Goal: Book appointment/travel/reservation

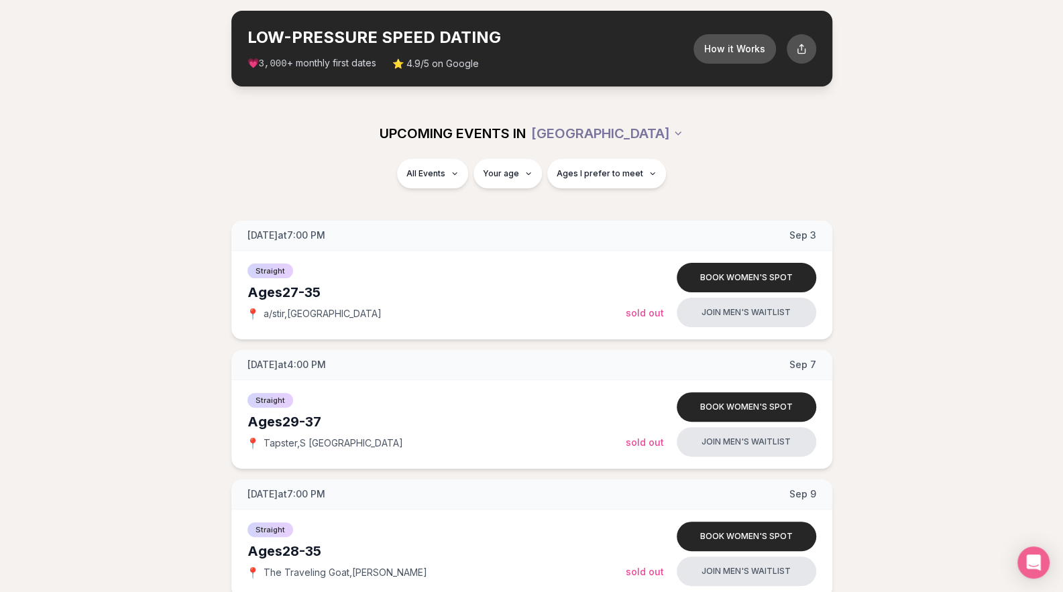
scroll to position [107, 0]
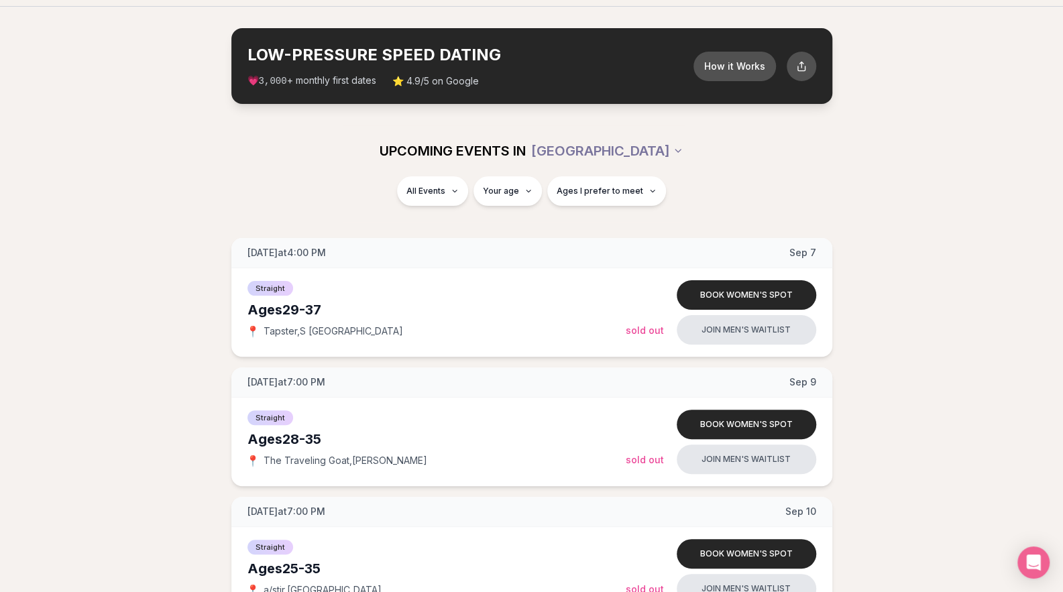
scroll to position [40, 0]
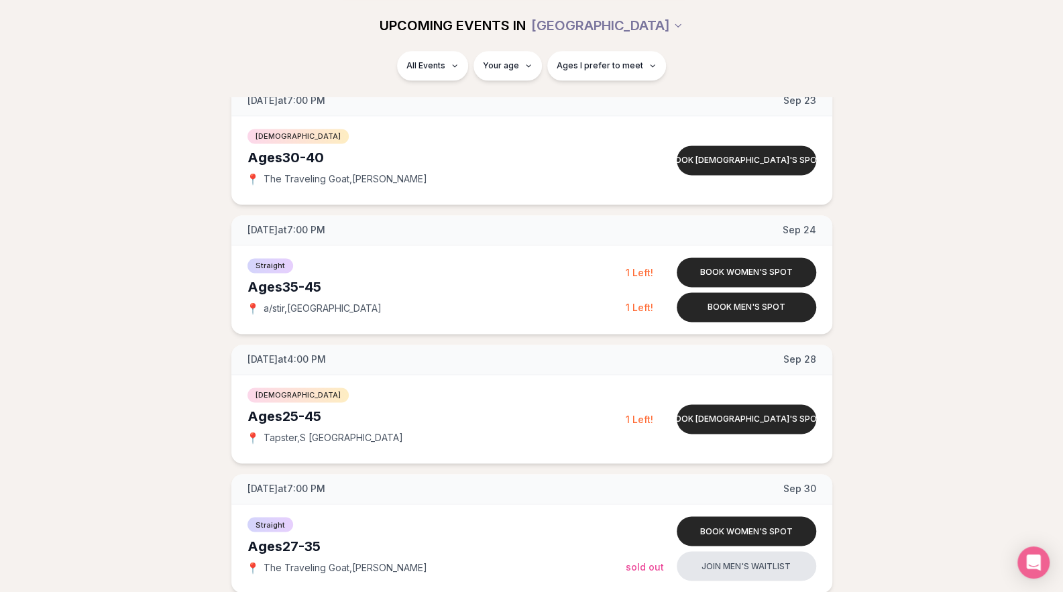
scroll to position [1230, 0]
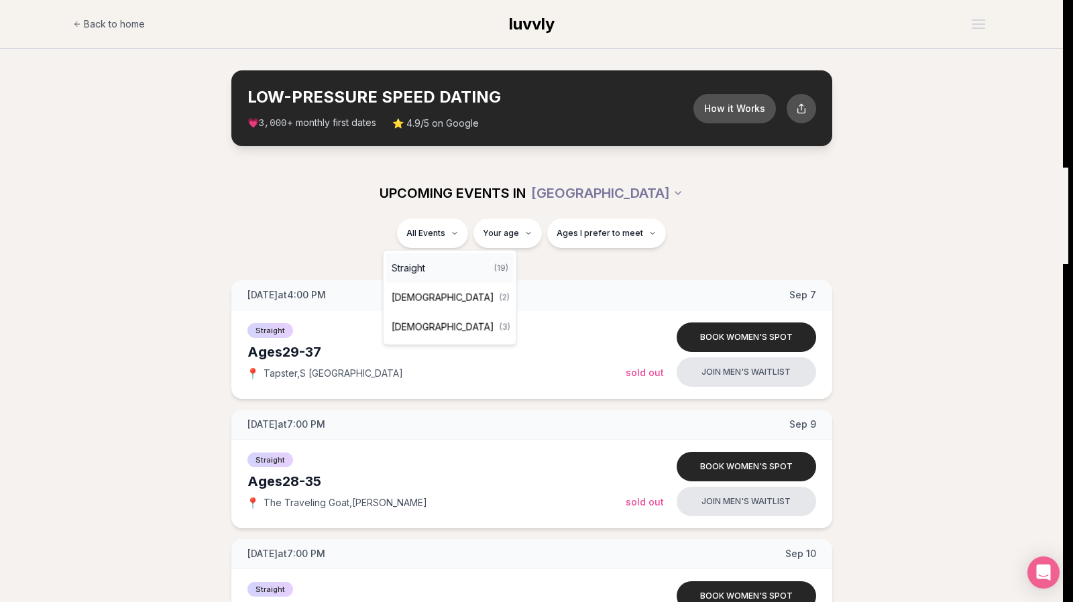
click at [431, 269] on div "Straight ( 19 )" at bounding box center [449, 269] width 127 height 30
